Goal: Task Accomplishment & Management: Complete application form

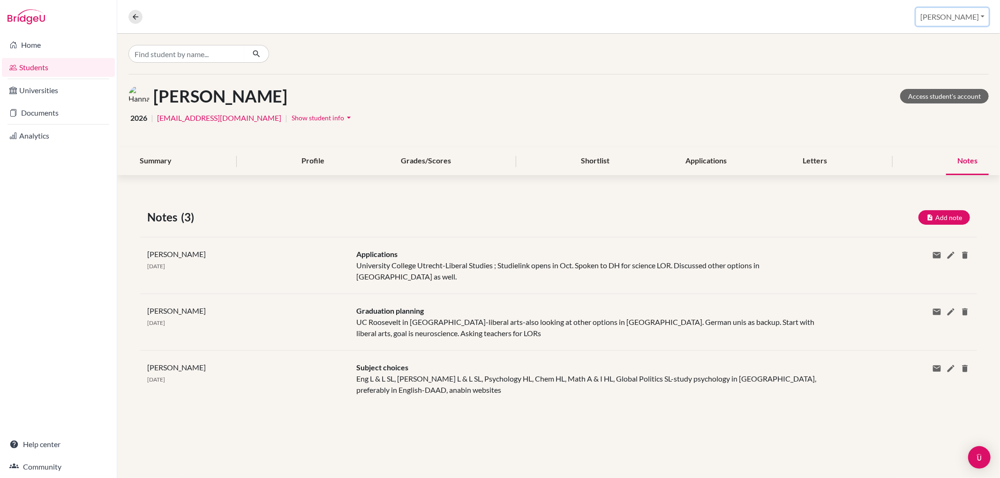
click at [976, 20] on button "[PERSON_NAME]" at bounding box center [952, 17] width 73 height 18
click at [950, 46] on link "School Settings" at bounding box center [913, 53] width 74 height 15
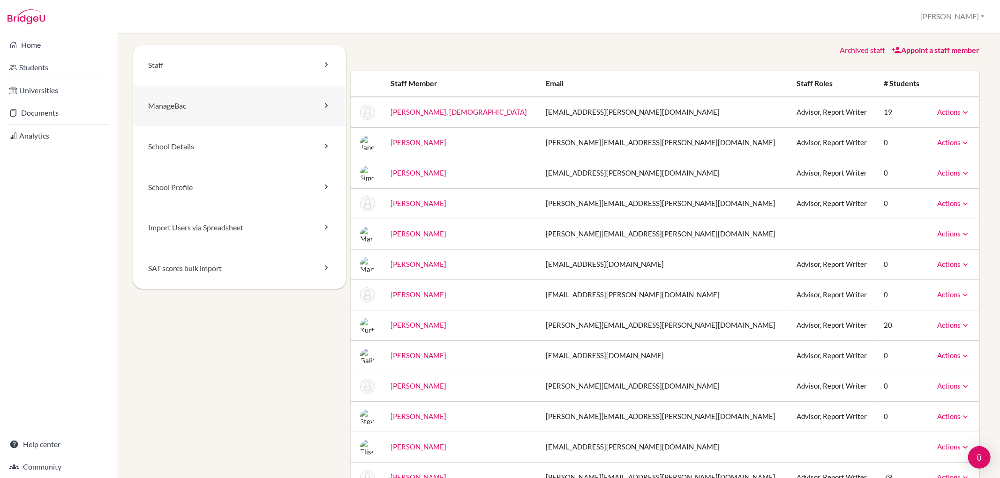
click at [194, 116] on link "ManageBac" at bounding box center [239, 106] width 213 height 41
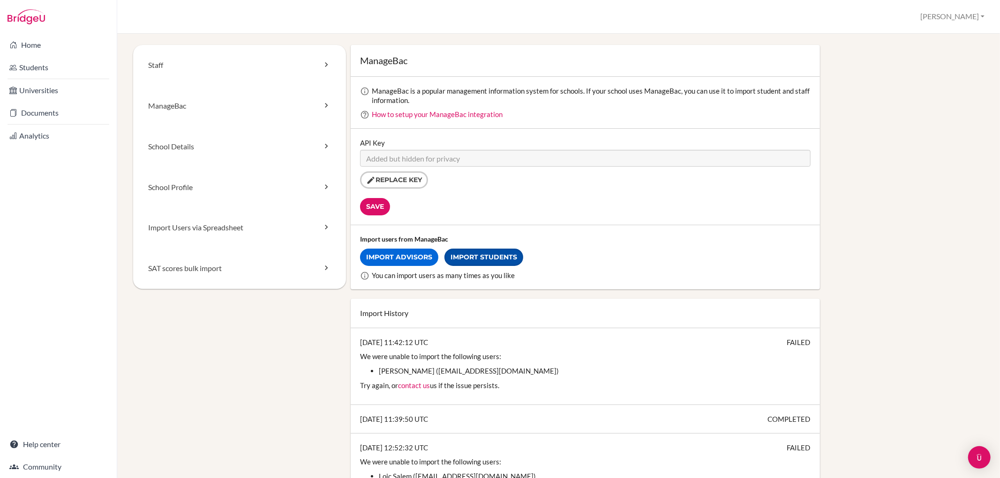
click at [477, 255] on link "Import Students" at bounding box center [483, 257] width 79 height 17
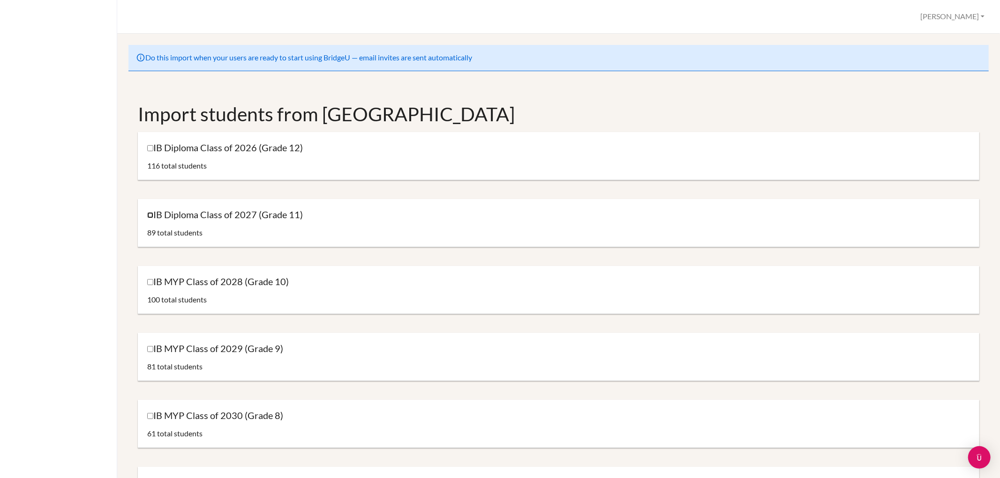
click at [150, 214] on input "IB Diploma Class of 2027 (Grade 11)" at bounding box center [150, 215] width 6 height 6
checkbox input "true"
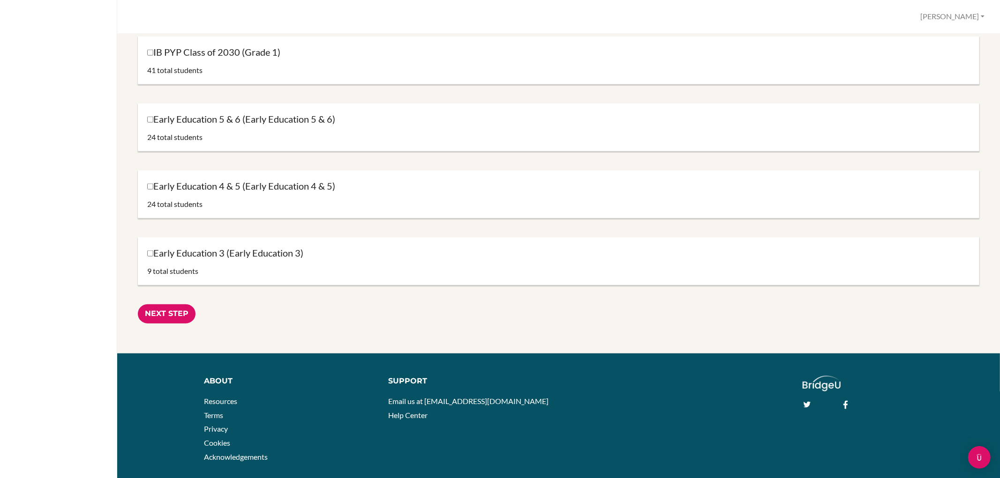
scroll to position [861, 0]
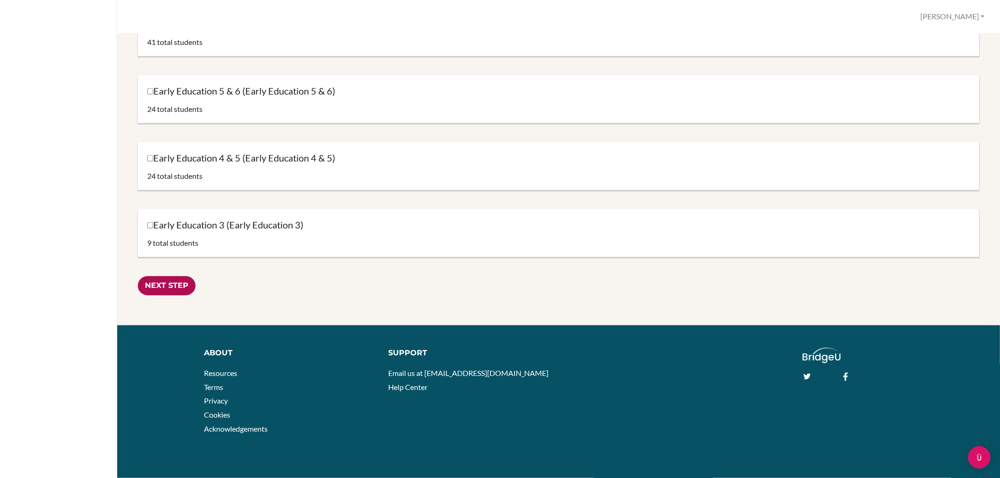
click at [174, 283] on input "Next Step" at bounding box center [167, 285] width 58 height 19
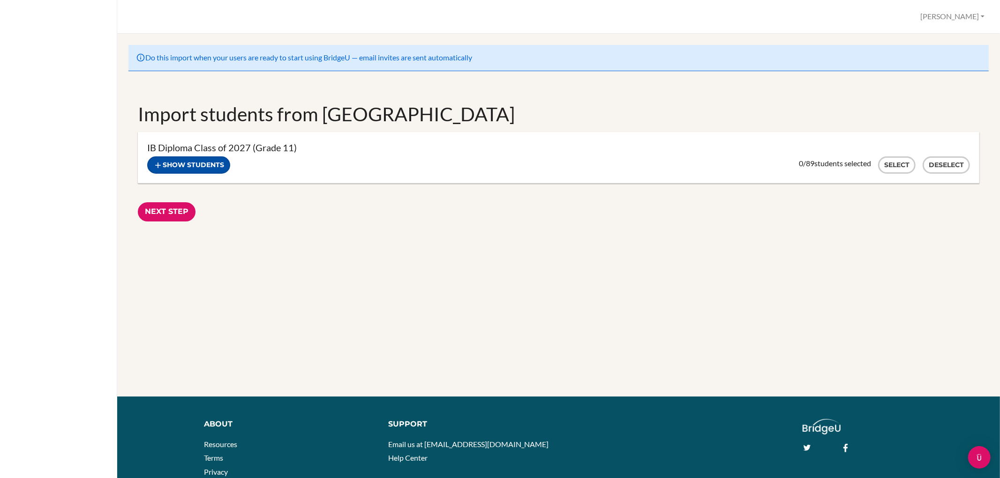
click at [179, 164] on button "Show students" at bounding box center [188, 165] width 83 height 17
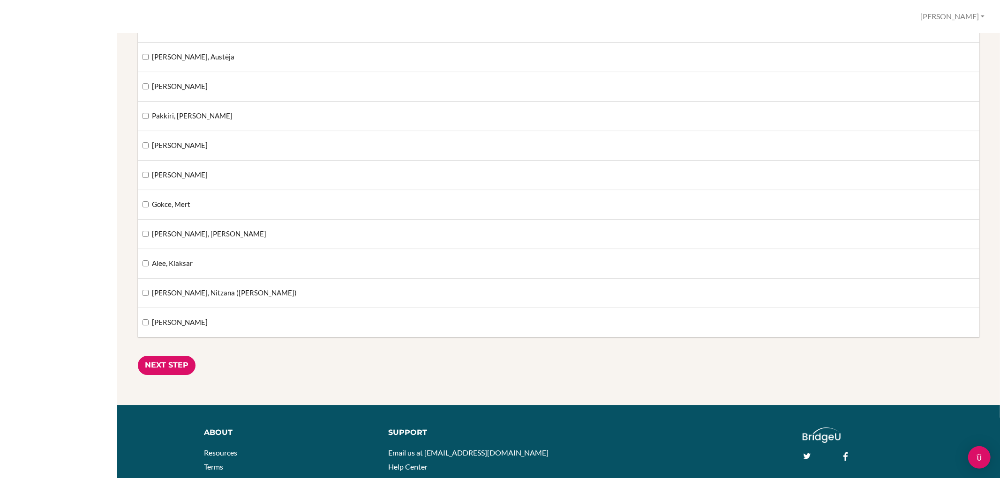
scroll to position [2447, 0]
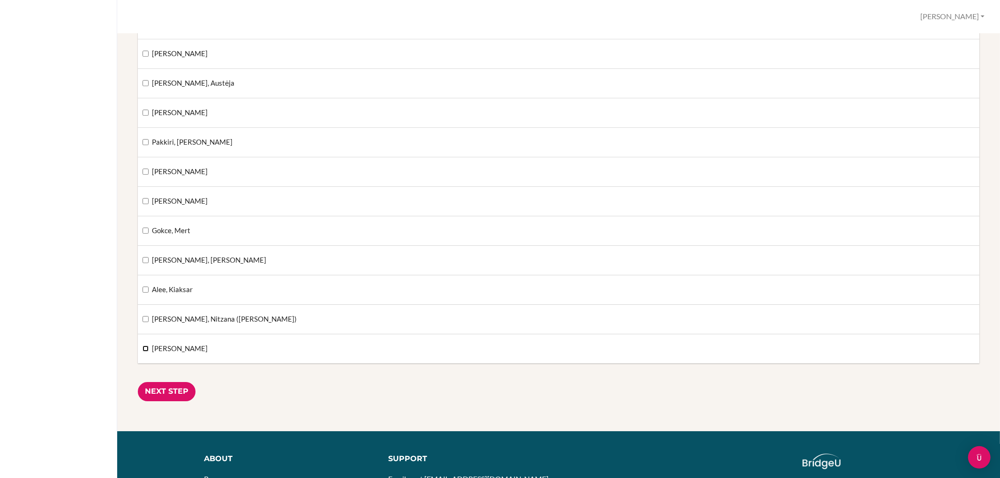
click at [147, 352] on input "[PERSON_NAME]" at bounding box center [145, 349] width 6 height 6
checkbox input "true"
click at [147, 322] on input "[PERSON_NAME], Nitzana ([PERSON_NAME])" at bounding box center [145, 319] width 6 height 6
checkbox input "true"
click at [143, 231] on input "Gokce, Mert" at bounding box center [145, 231] width 6 height 6
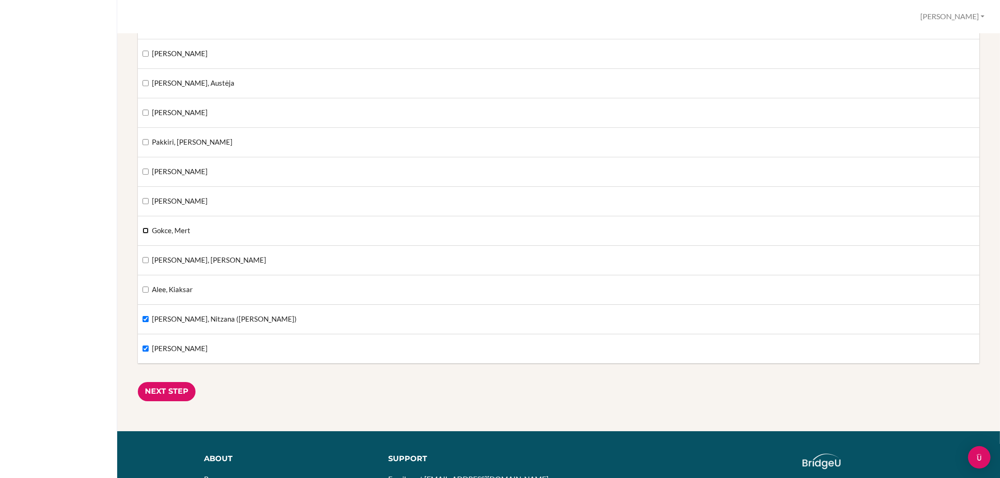
checkbox input "true"
click at [145, 289] on label "Alee, Kiaksar" at bounding box center [167, 290] width 50 height 10
click at [145, 289] on input "Alee, Kiaksar" at bounding box center [145, 290] width 6 height 6
checkbox input "true"
click at [144, 172] on input "Ivanitskaia, Kristina" at bounding box center [145, 172] width 6 height 6
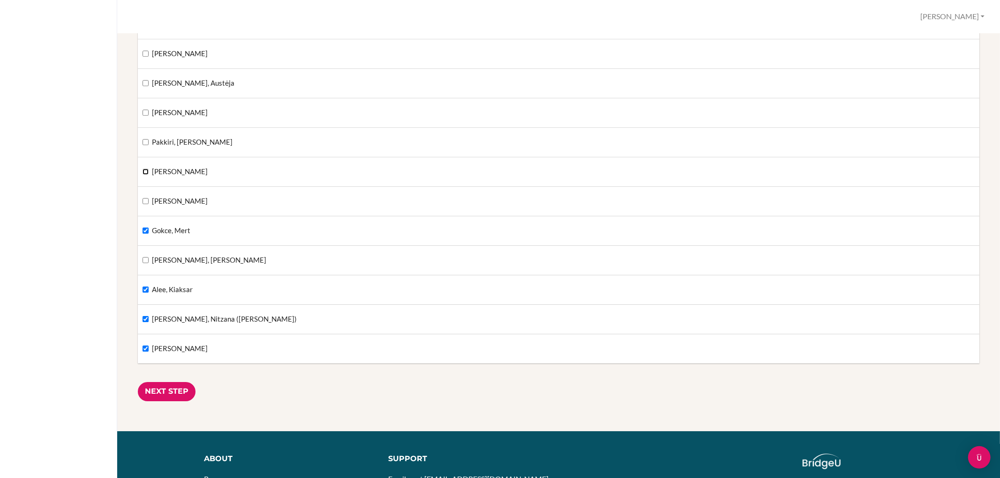
checkbox input "true"
click at [146, 263] on input "Glinskis, Dovydas" at bounding box center [145, 260] width 6 height 6
checkbox input "true"
click at [149, 203] on label "Choi, Linus" at bounding box center [174, 201] width 65 height 10
click at [149, 203] on input "Choi, Linus" at bounding box center [145, 201] width 6 height 6
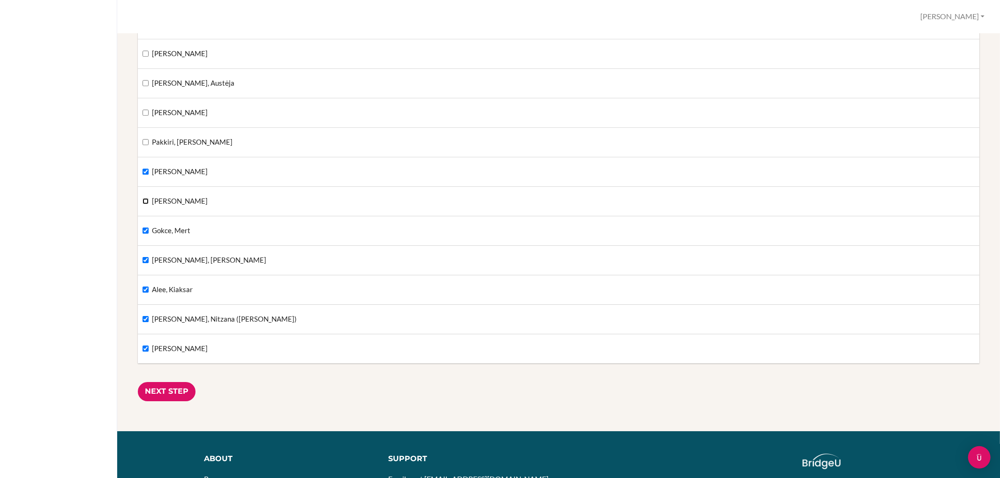
checkbox input "true"
click at [147, 145] on input "Pakkiri, Cameron Milda" at bounding box center [145, 142] width 6 height 6
checkbox input "true"
click at [142, 57] on input "Ückert, Amelie" at bounding box center [145, 54] width 6 height 6
checkbox input "true"
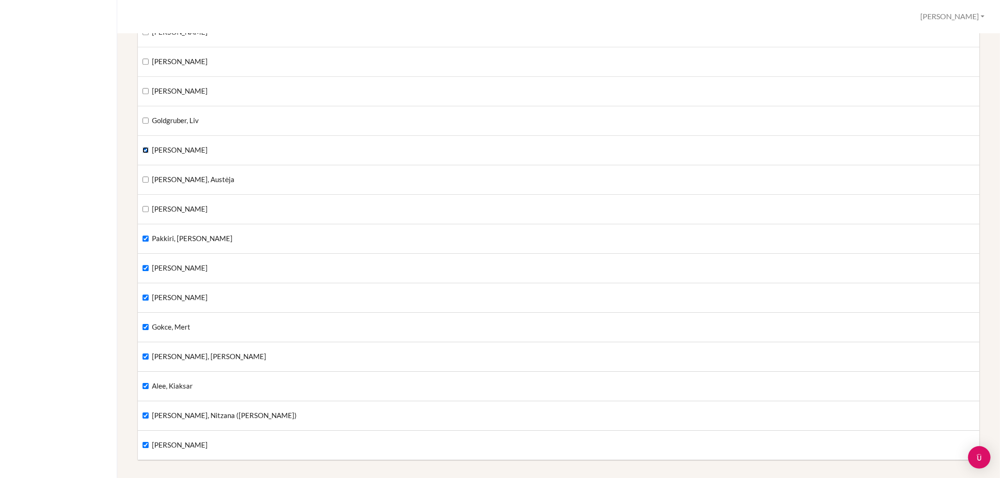
scroll to position [2343, 0]
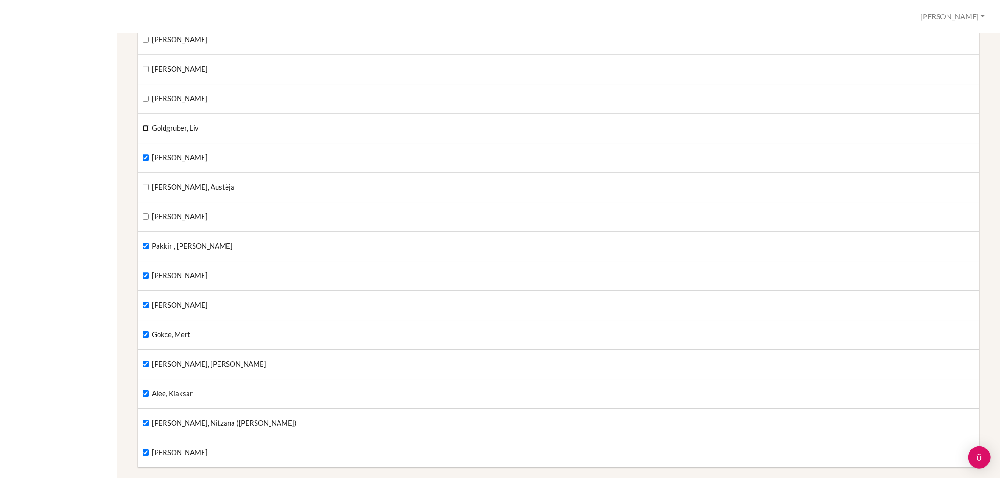
click at [147, 130] on input "Goldgruber, Liv" at bounding box center [145, 128] width 6 height 6
checkbox input "true"
click at [149, 100] on label "Rapp, Olivia" at bounding box center [174, 99] width 65 height 10
click at [149, 100] on input "Rapp, Olivia" at bounding box center [145, 99] width 6 height 6
checkbox input "true"
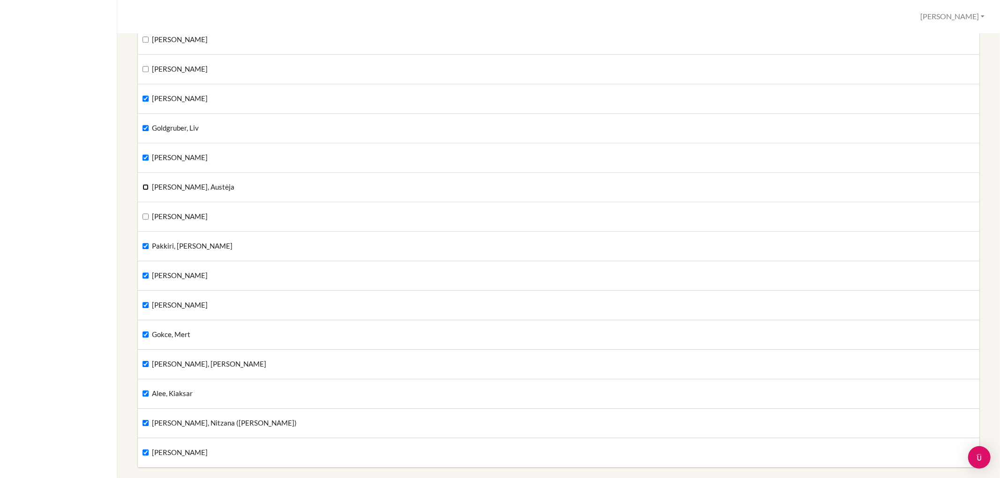
click at [147, 190] on input "Vaitkutė, Austėja" at bounding box center [145, 187] width 6 height 6
checkbox input "true"
click at [147, 220] on input "Sperber, Benjamin" at bounding box center [145, 217] width 6 height 6
checkbox input "true"
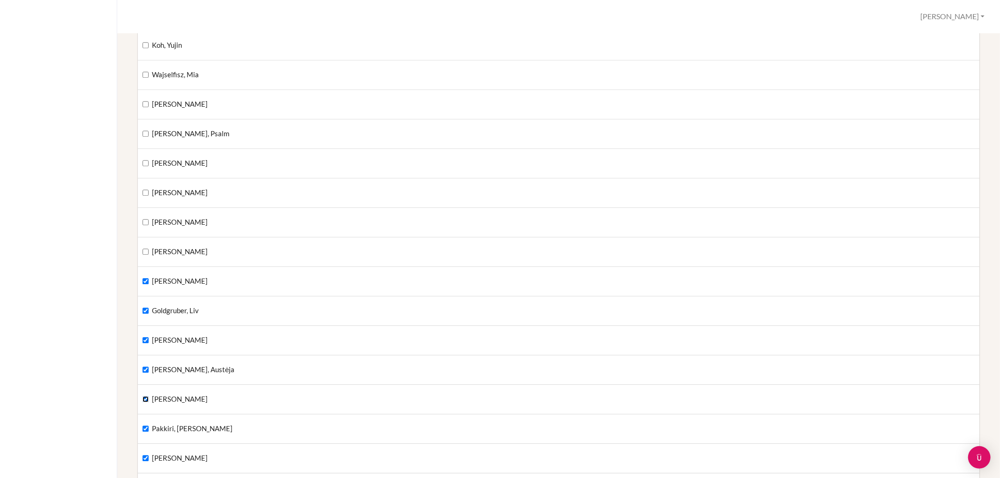
scroll to position [2134, 0]
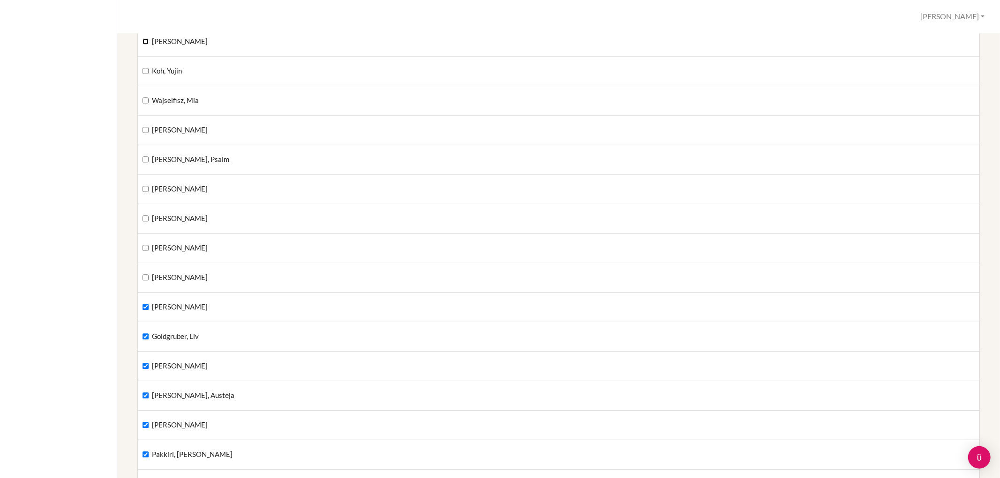
click at [146, 43] on input "Wypyski, Annika" at bounding box center [145, 41] width 6 height 6
checkbox input "true"
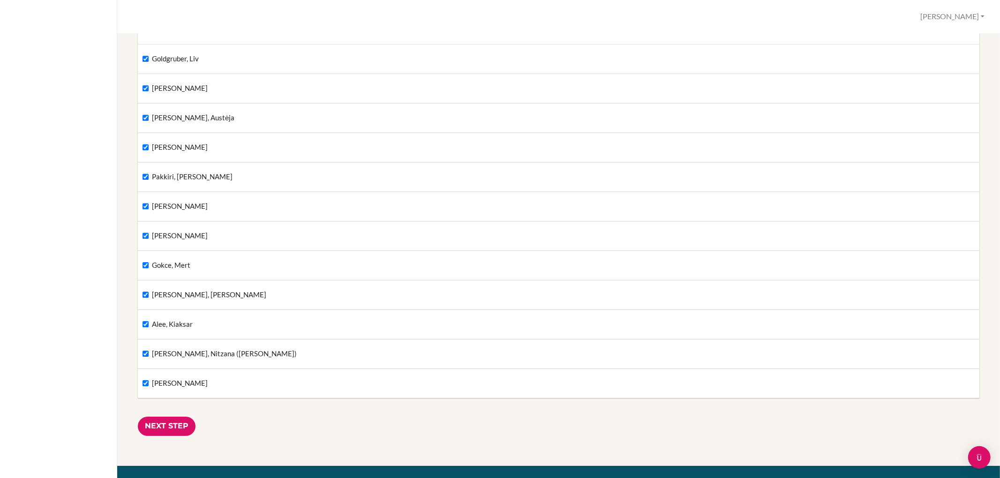
scroll to position [2556, 0]
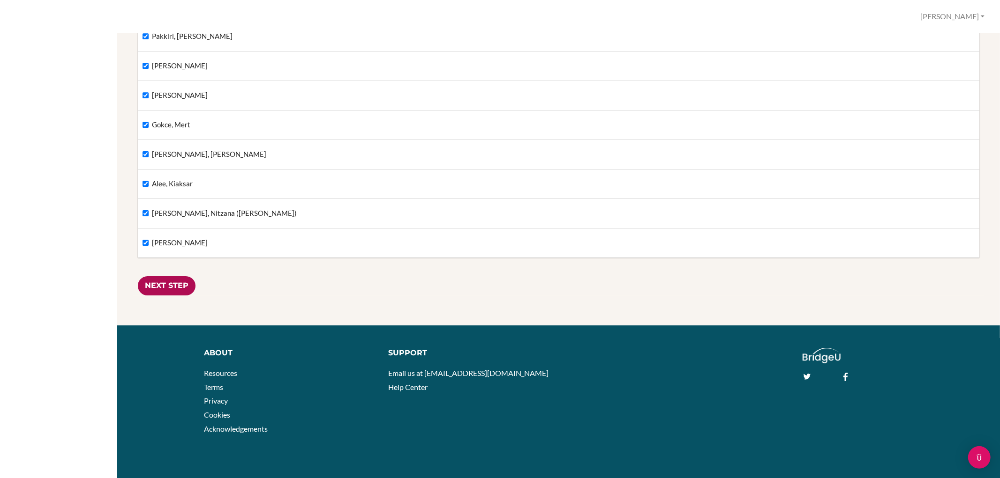
click at [175, 282] on input "Next Step" at bounding box center [167, 285] width 58 height 19
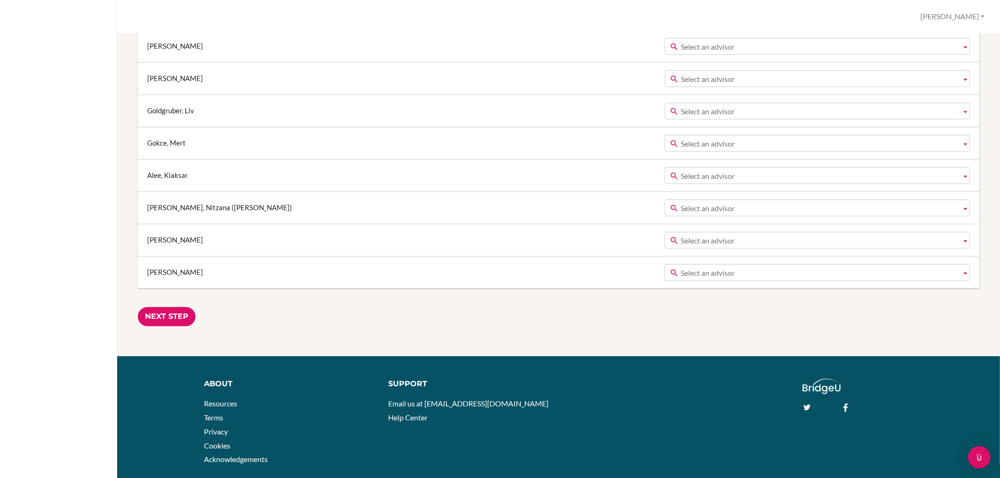
scroll to position [416, 0]
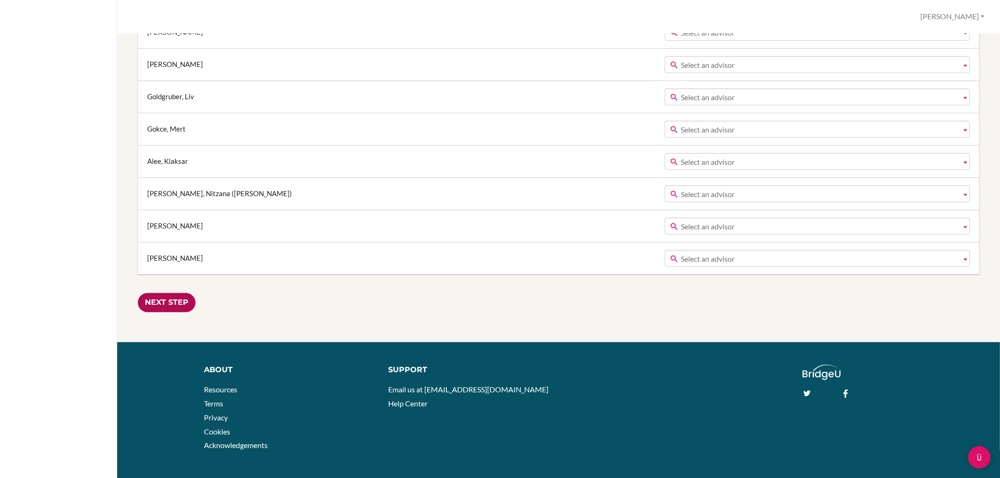
click at [154, 301] on input "Next Step" at bounding box center [167, 302] width 58 height 19
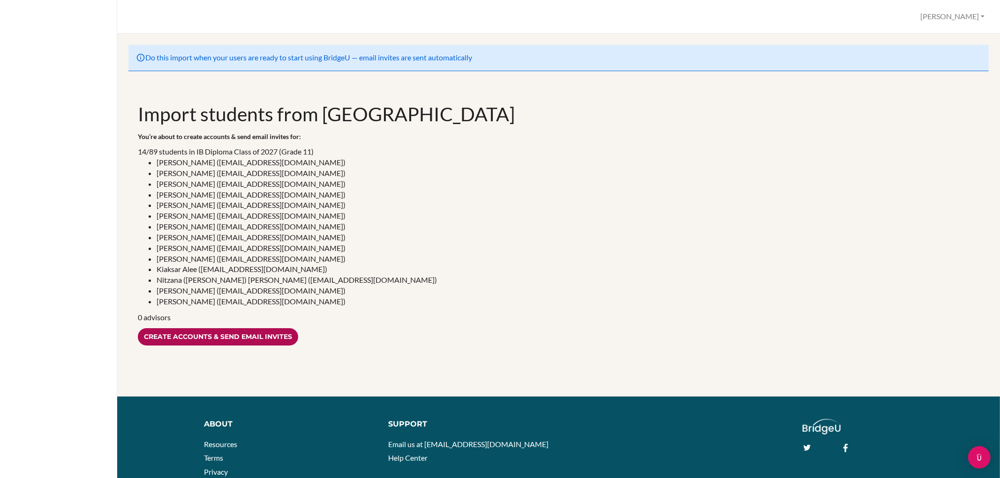
click at [230, 334] on input "Create accounts & send email invites" at bounding box center [218, 336] width 160 height 17
